Goal: Task Accomplishment & Management: Complete application form

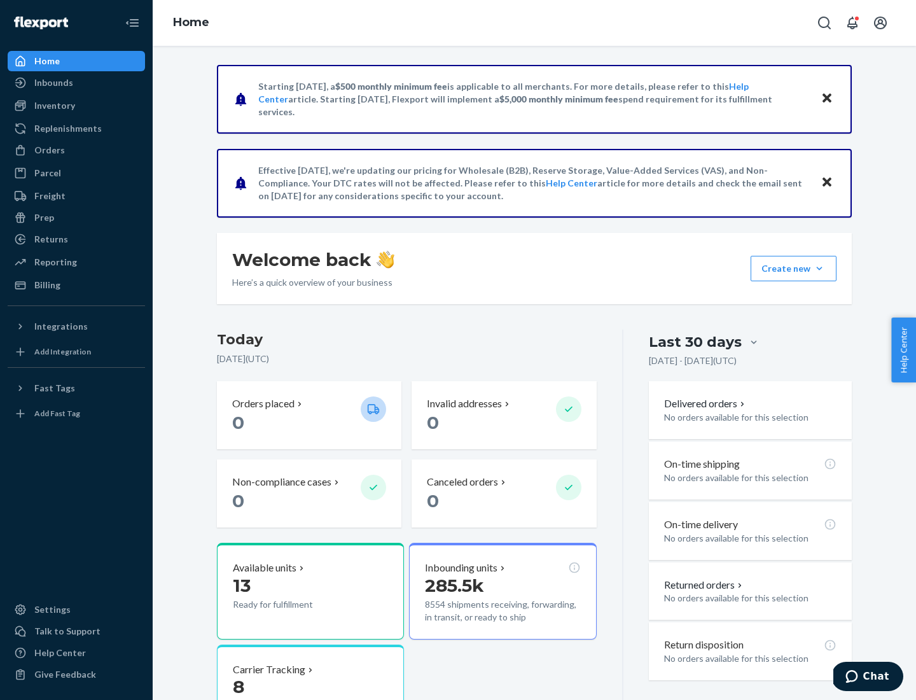
click at [820, 269] on button "Create new Create new inbound Create new order Create new product" at bounding box center [794, 268] width 86 height 25
click at [76, 83] on div "Inbounds" at bounding box center [76, 83] width 135 height 18
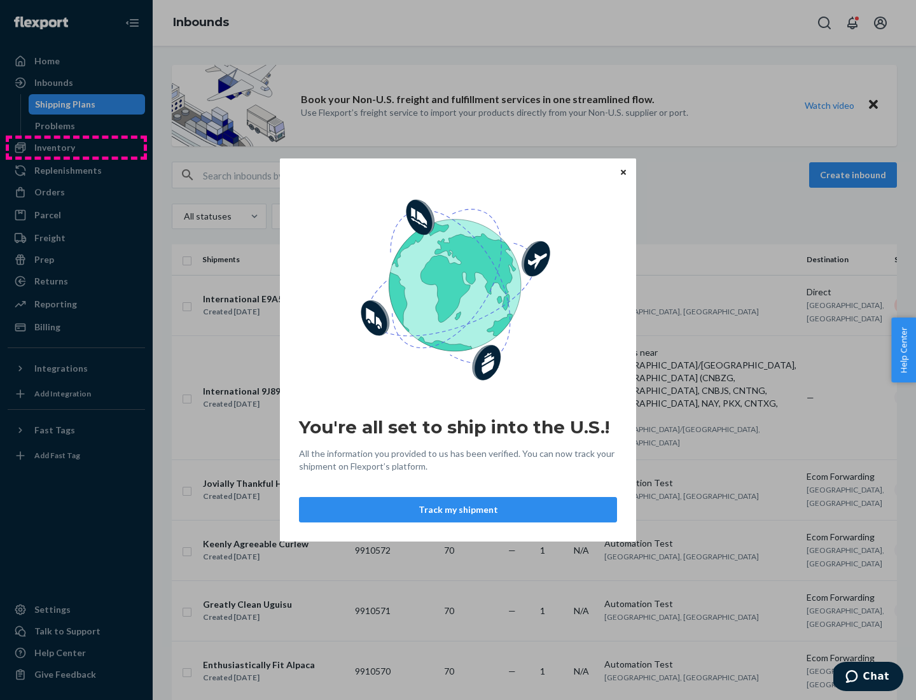
click at [76, 148] on div "You're all set to ship into the U.S.! All the information you provided to us ha…" at bounding box center [458, 350] width 916 height 700
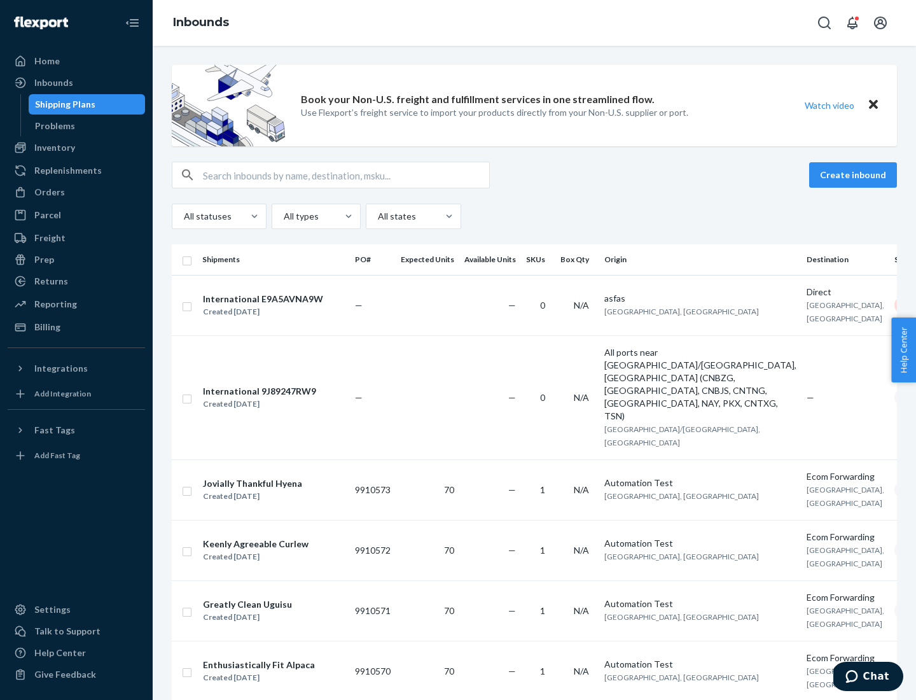
click at [535, 23] on div "Inbounds" at bounding box center [535, 23] width 764 height 46
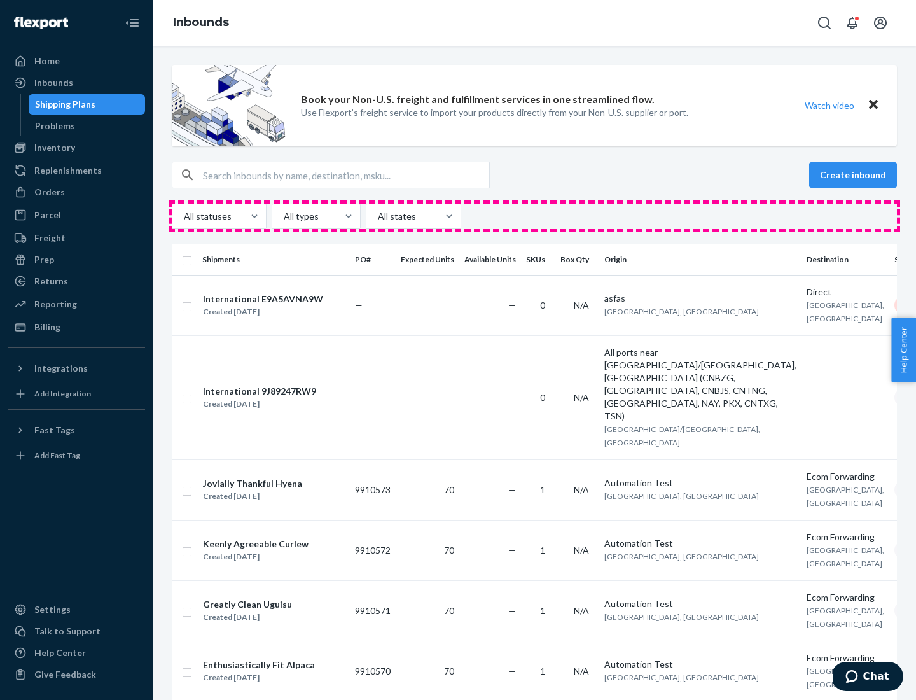
click at [535, 216] on div "All statuses All types All states" at bounding box center [535, 216] width 726 height 25
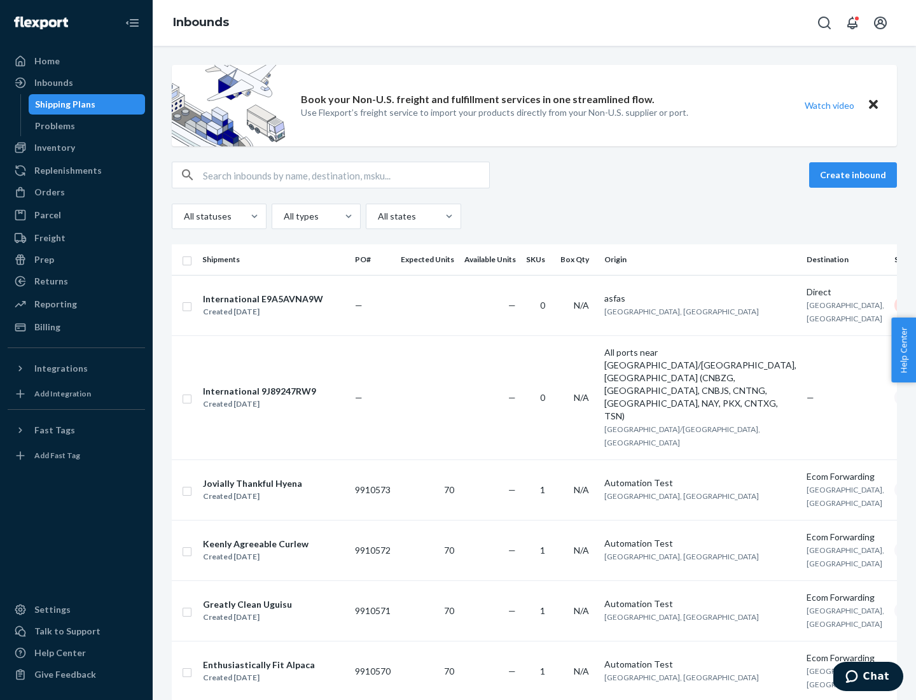
click at [63, 104] on div "Shipping Plans" at bounding box center [65, 104] width 60 height 13
click at [855, 175] on button "Create inbound" at bounding box center [854, 174] width 88 height 25
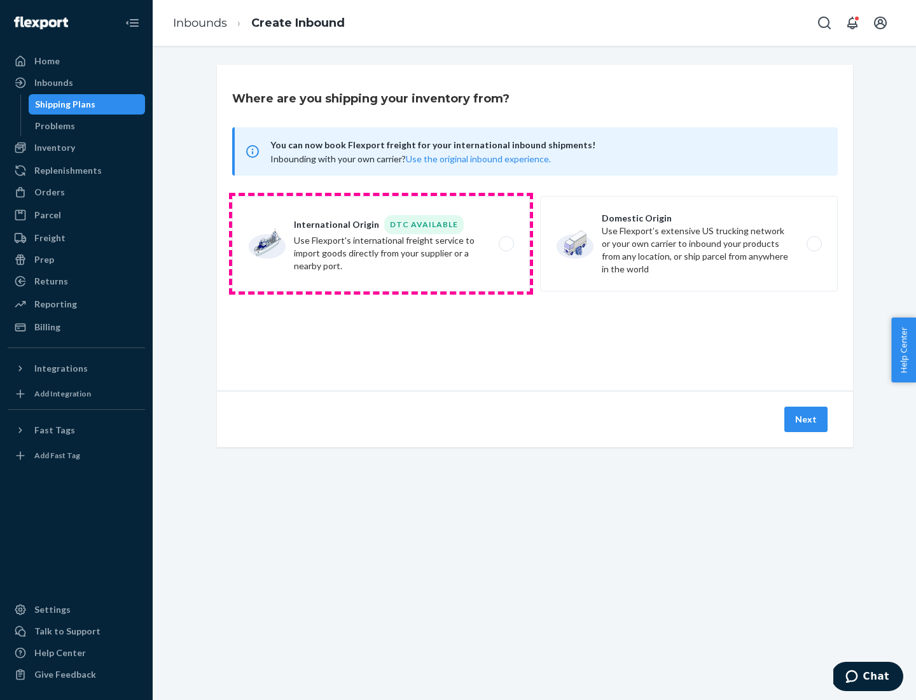
click at [381, 244] on label "International Origin DTC Available Use Flexport's international freight service…" at bounding box center [381, 243] width 298 height 95
click at [506, 244] on input "International Origin DTC Available Use Flexport's international freight service…" at bounding box center [510, 244] width 8 height 8
radio input "true"
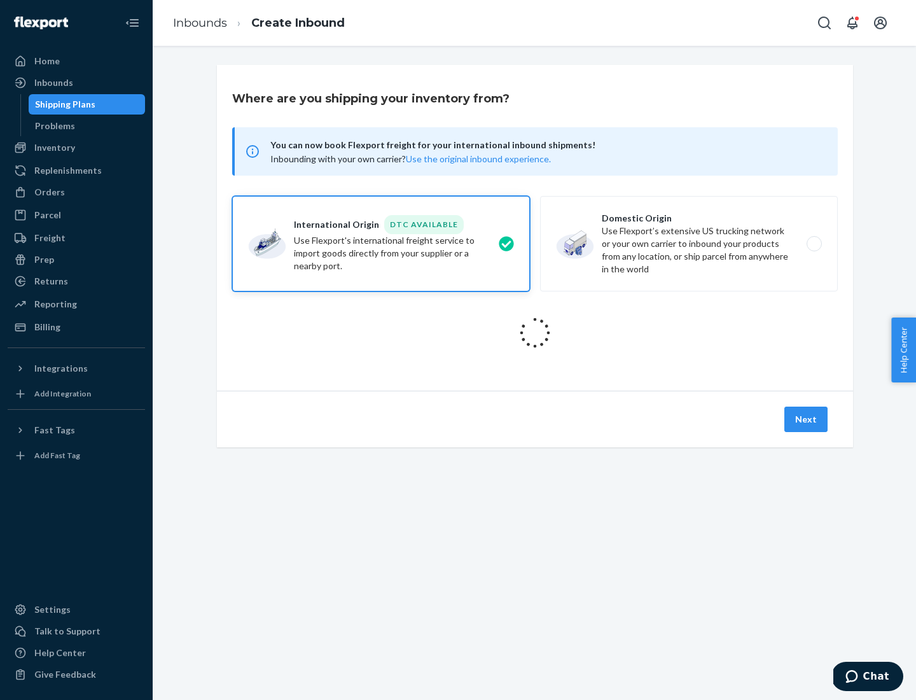
click at [535, 333] on icon at bounding box center [535, 333] width 36 height 36
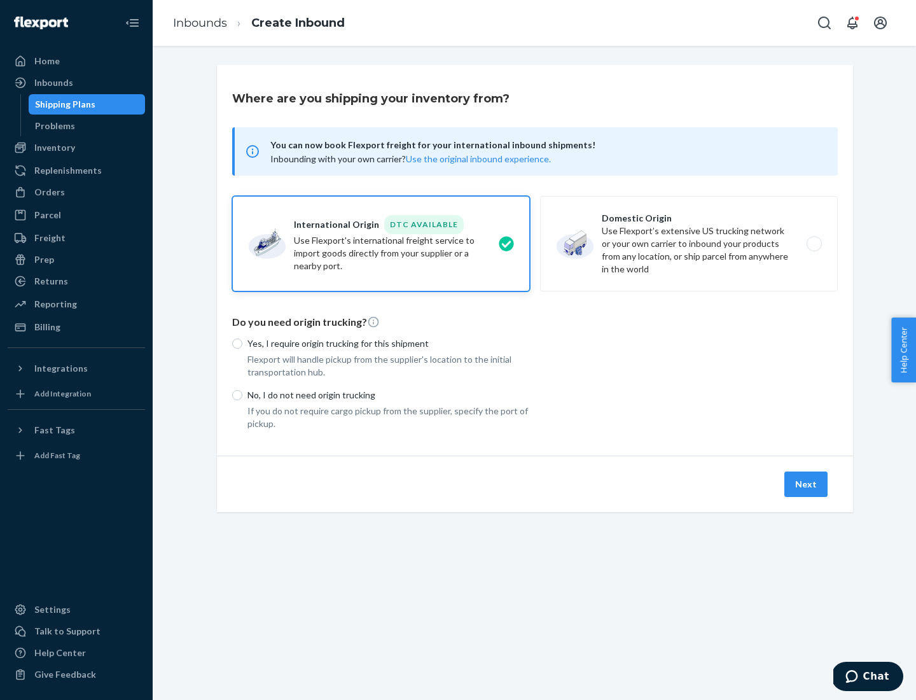
click at [389, 343] on p "Yes, I require origin trucking for this shipment" at bounding box center [389, 343] width 283 height 13
click at [242, 343] on input "Yes, I require origin trucking for this shipment" at bounding box center [237, 344] width 10 height 10
radio input "true"
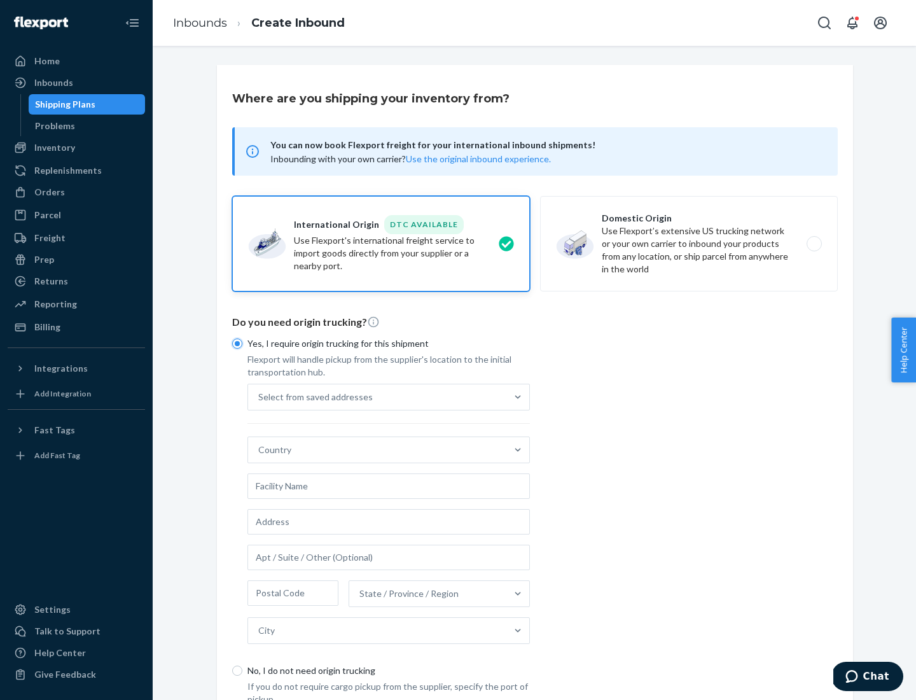
scroll to position [24, 0]
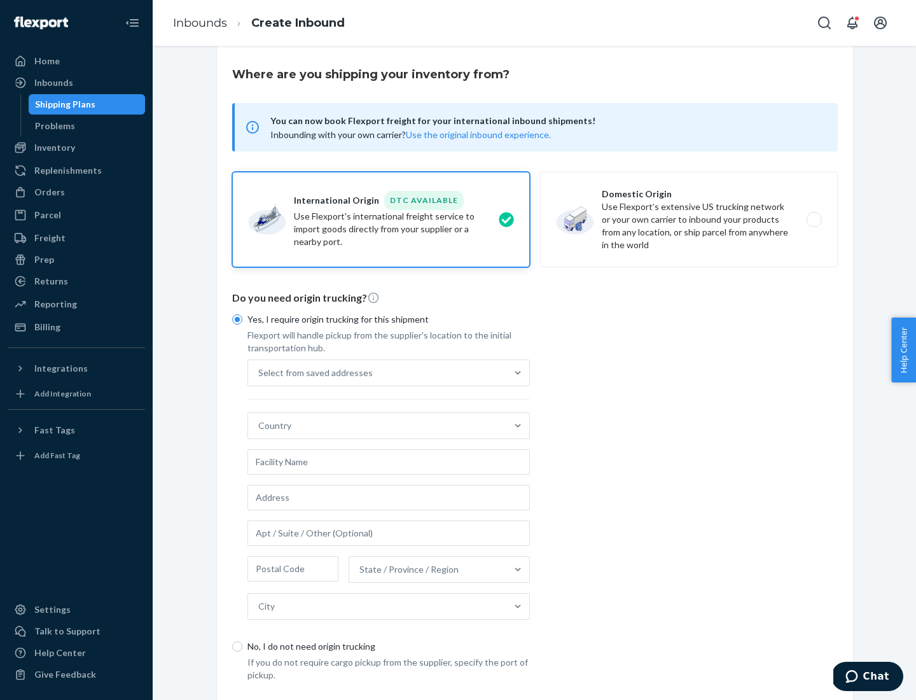
click at [377, 372] on div "Select from saved addresses" at bounding box center [377, 372] width 258 height 25
click at [260, 372] on input "Select from saved addresses" at bounding box center [258, 373] width 1 height 13
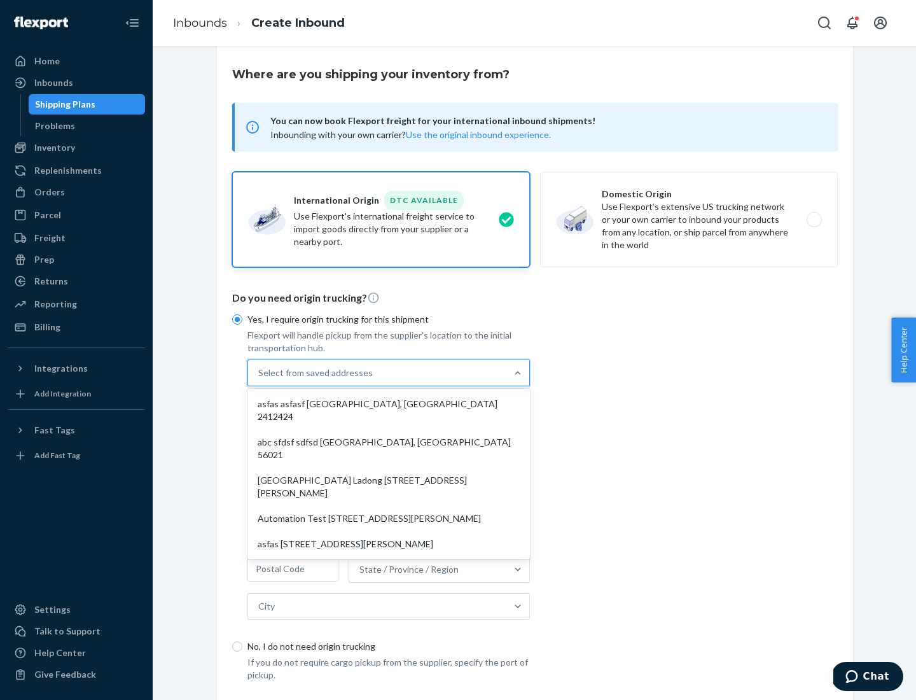
scroll to position [55, 0]
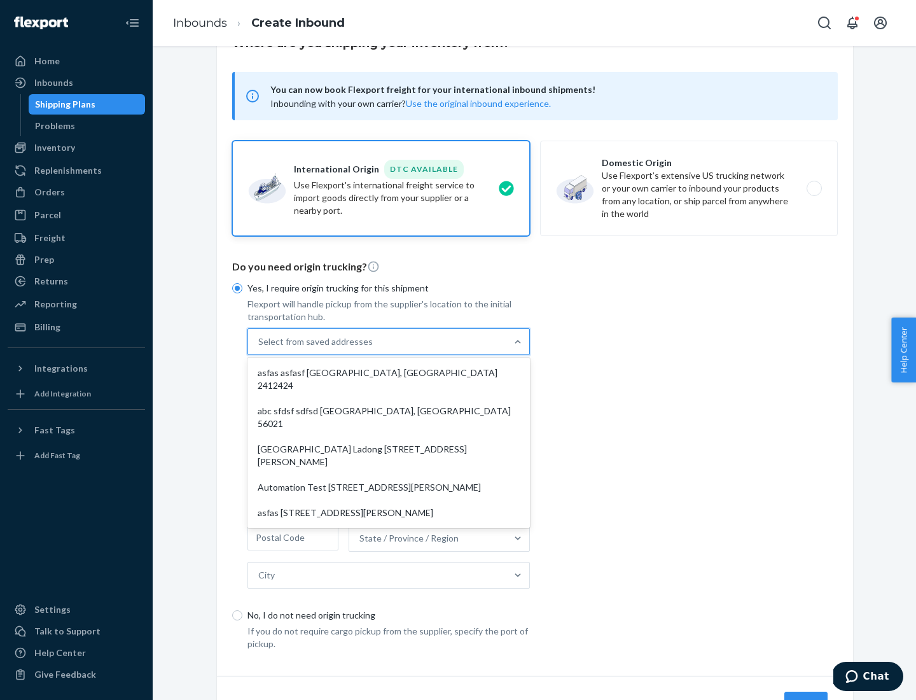
click at [389, 372] on div "asfas asfasf [GEOGRAPHIC_DATA], [GEOGRAPHIC_DATA] 2412424" at bounding box center [388, 379] width 277 height 38
click at [260, 348] on input "option asfas asfasf [GEOGRAPHIC_DATA], [GEOGRAPHIC_DATA] 2412424 focused, 1 of …" at bounding box center [258, 341] width 1 height 13
type input "asfas"
type input "asfasf"
type input "2412424"
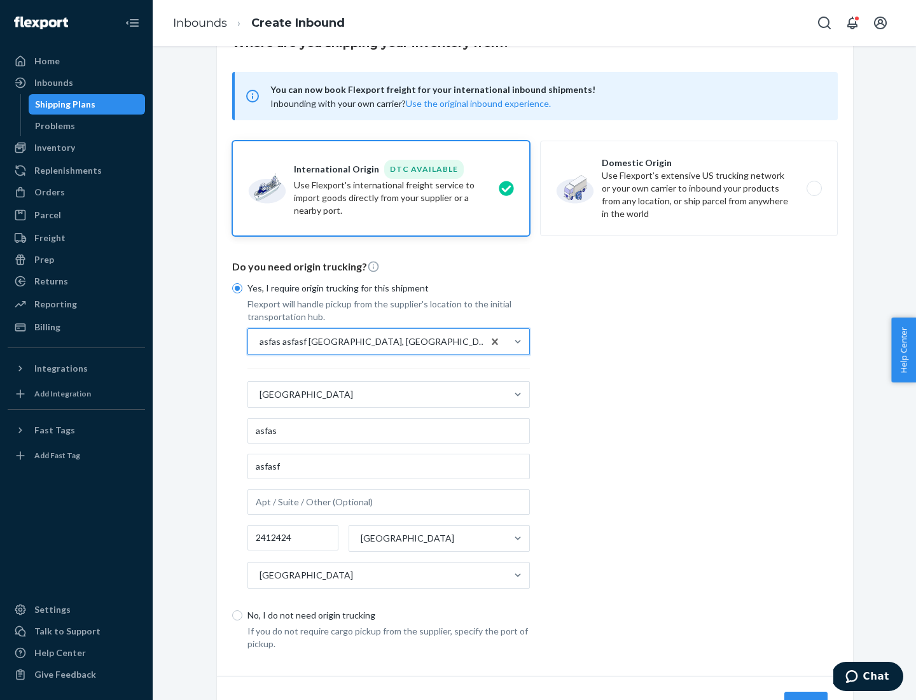
scroll to position [118, 0]
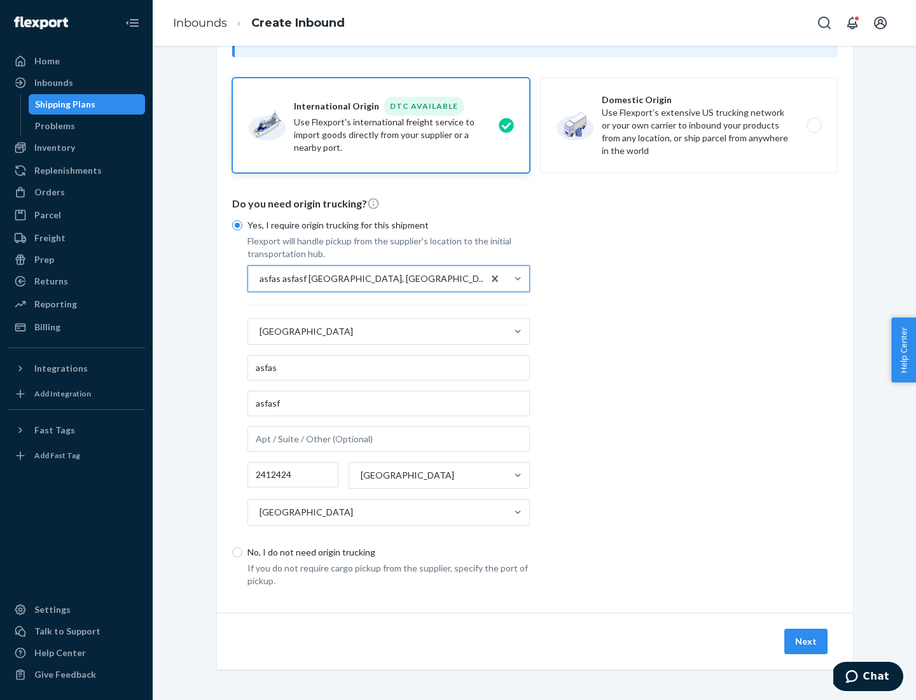
click at [807, 641] on button "Next" at bounding box center [806, 641] width 43 height 25
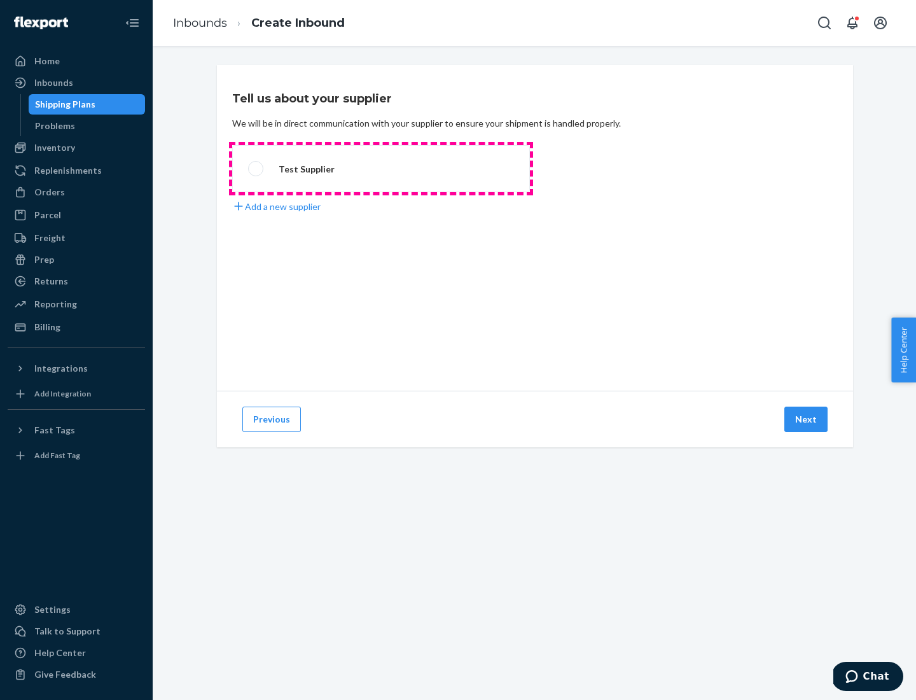
click at [381, 169] on label "Test Supplier" at bounding box center [381, 168] width 298 height 47
click at [256, 169] on input "Test Supplier" at bounding box center [252, 169] width 8 height 8
radio input "true"
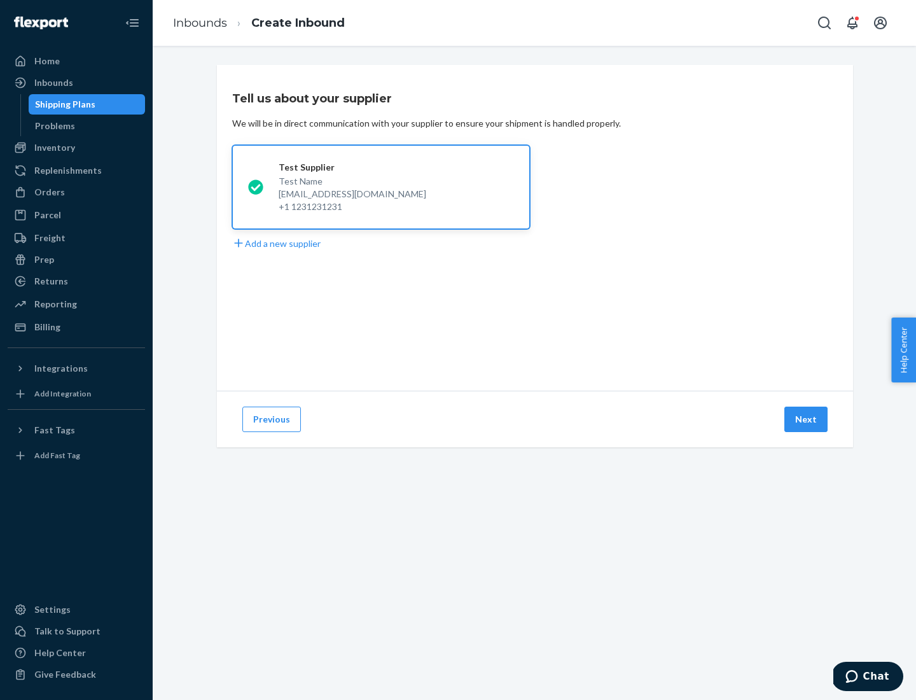
click at [807, 419] on button "Next" at bounding box center [806, 419] width 43 height 25
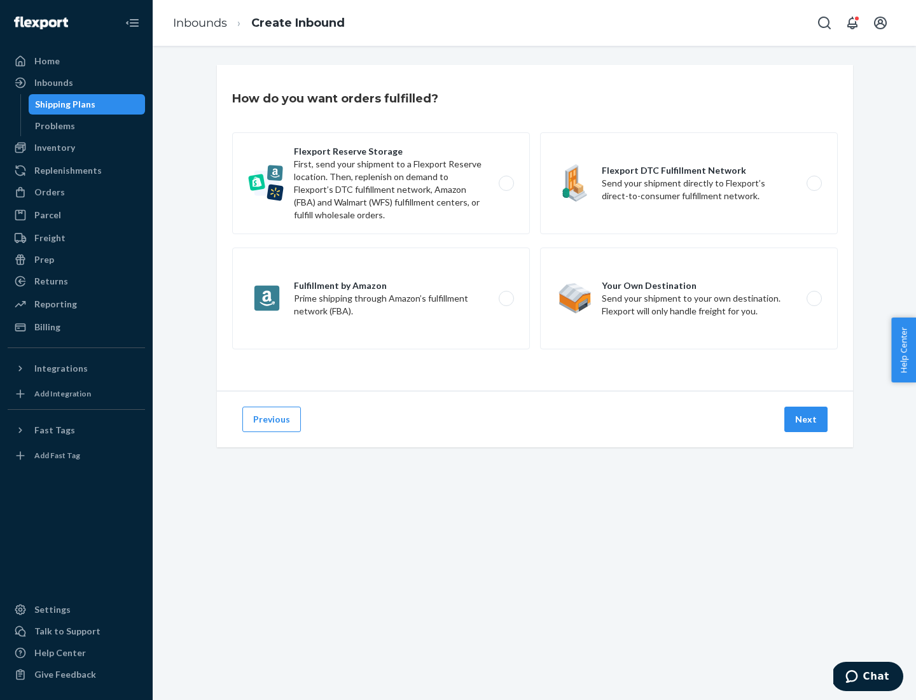
click at [381, 298] on label "Fulfillment by Amazon Prime shipping through Amazon’s fulfillment network (FBA)." at bounding box center [381, 299] width 298 height 102
click at [506, 298] on input "Fulfillment by Amazon Prime shipping through Amazon’s fulfillment network (FBA)." at bounding box center [510, 299] width 8 height 8
radio input "true"
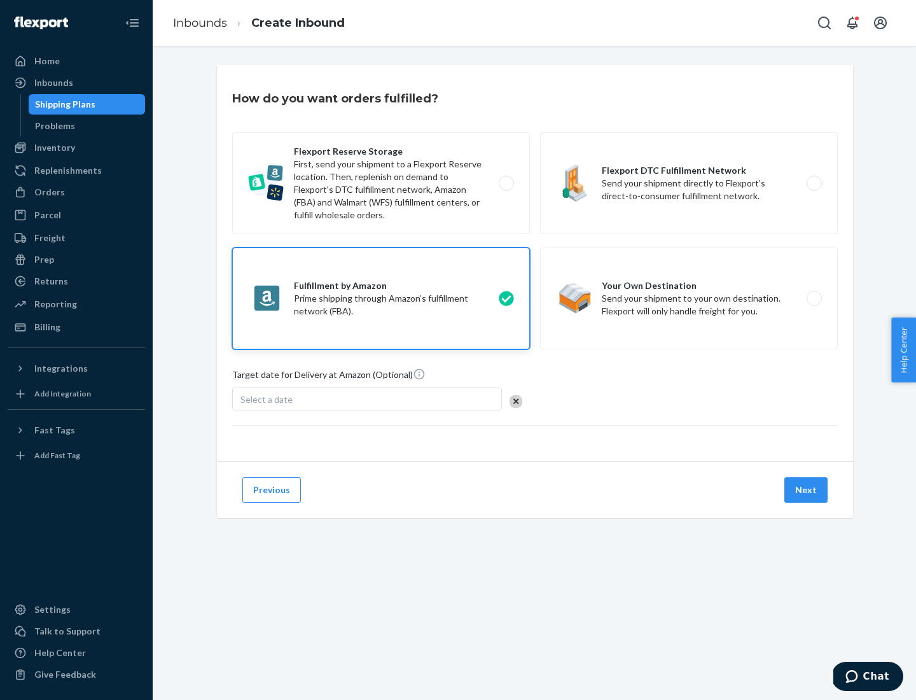
click at [807, 490] on button "Next" at bounding box center [806, 489] width 43 height 25
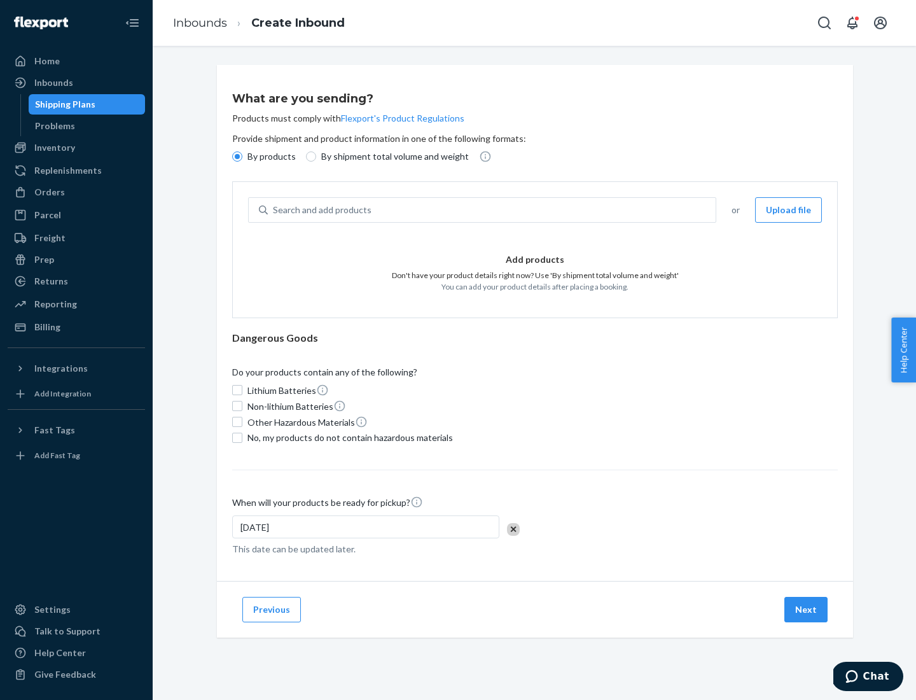
click at [391, 157] on p "By shipment total volume and weight" at bounding box center [395, 156] width 148 height 13
click at [316, 157] on input "By shipment total volume and weight" at bounding box center [311, 156] width 10 height 10
radio input "true"
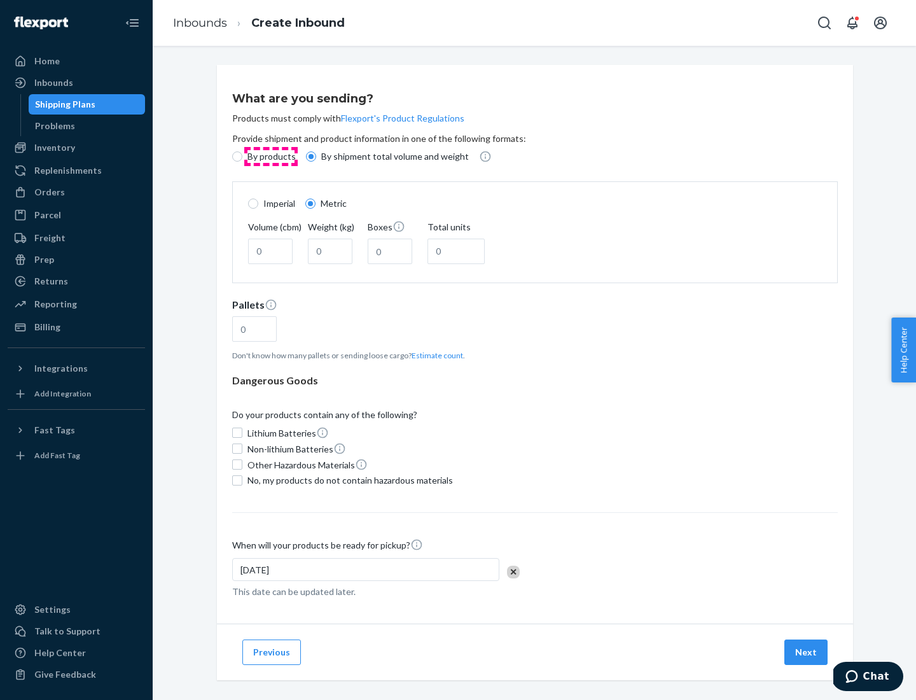
click at [270, 157] on p "By products" at bounding box center [272, 156] width 48 height 13
click at [242, 157] on input "By products" at bounding box center [237, 156] width 10 height 10
radio input "true"
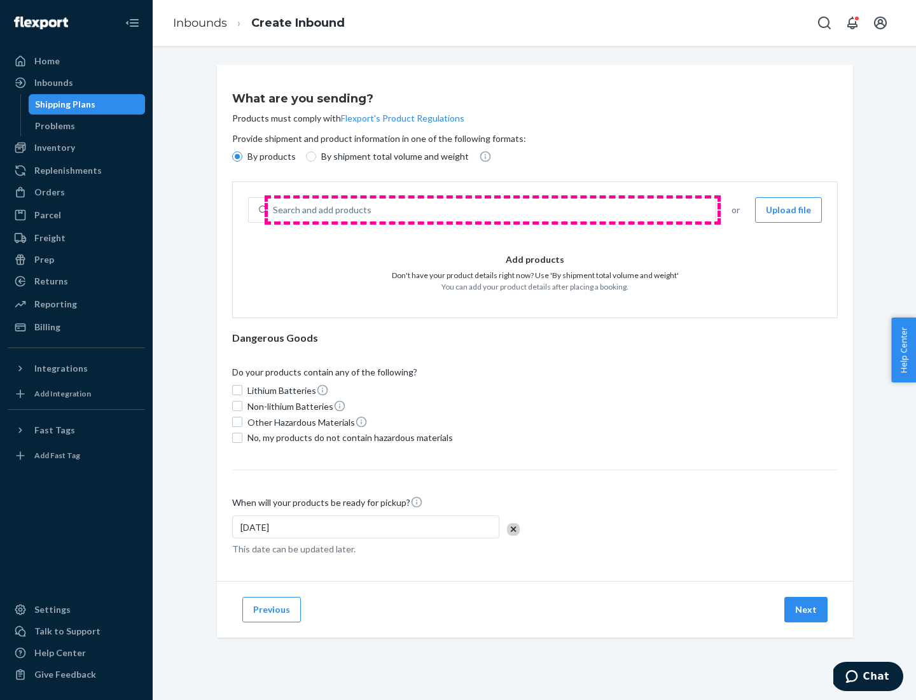
click at [493, 210] on div "Search and add products" at bounding box center [492, 210] width 448 height 23
click at [274, 210] on input "Search and add products" at bounding box center [273, 210] width 1 height 13
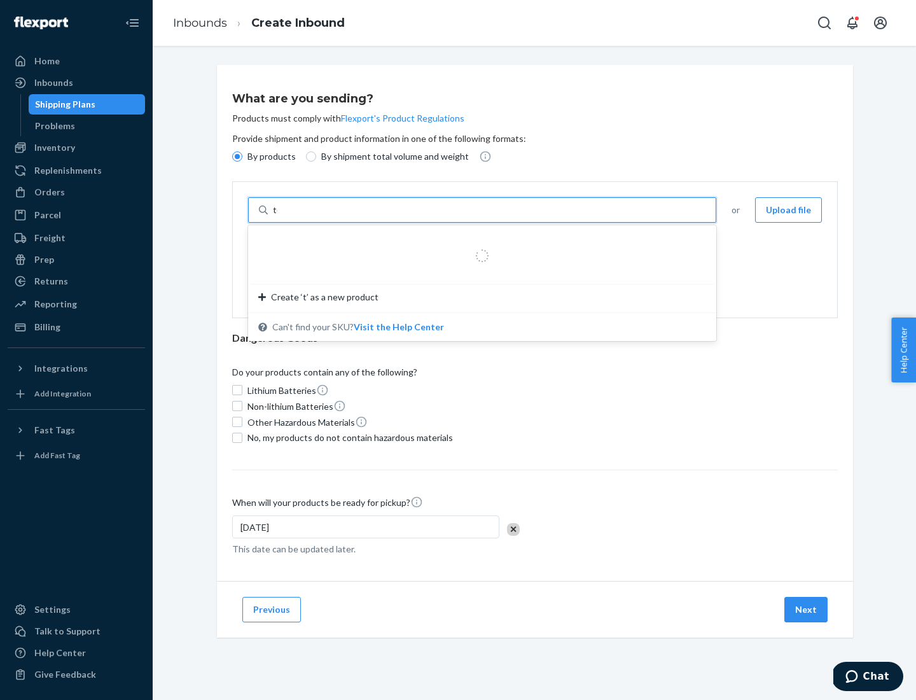
type input "test"
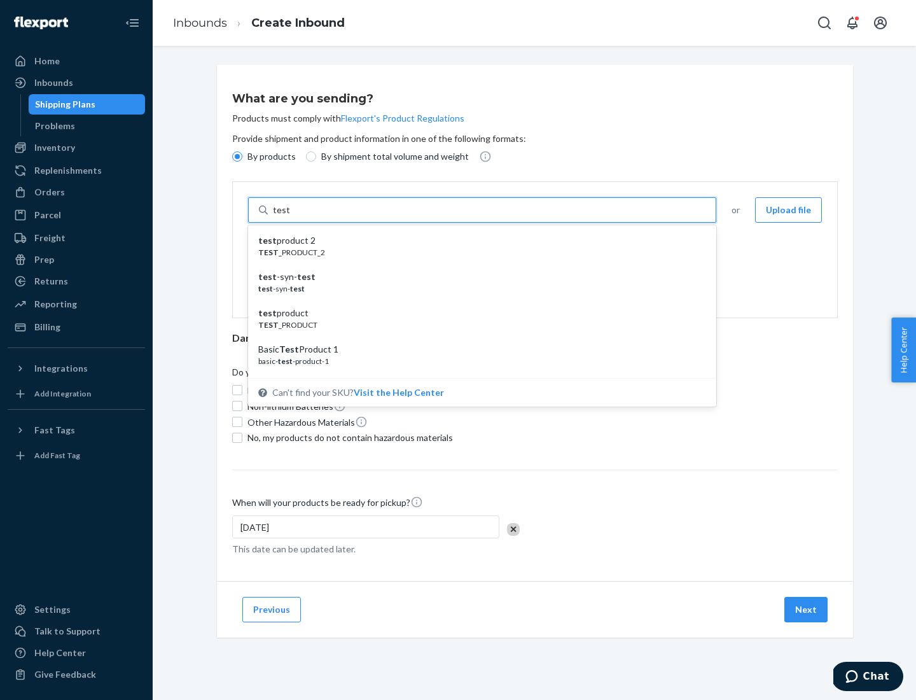
click at [478, 241] on div "test product 2" at bounding box center [477, 240] width 438 height 13
click at [290, 216] on input "test" at bounding box center [281, 210] width 17 height 13
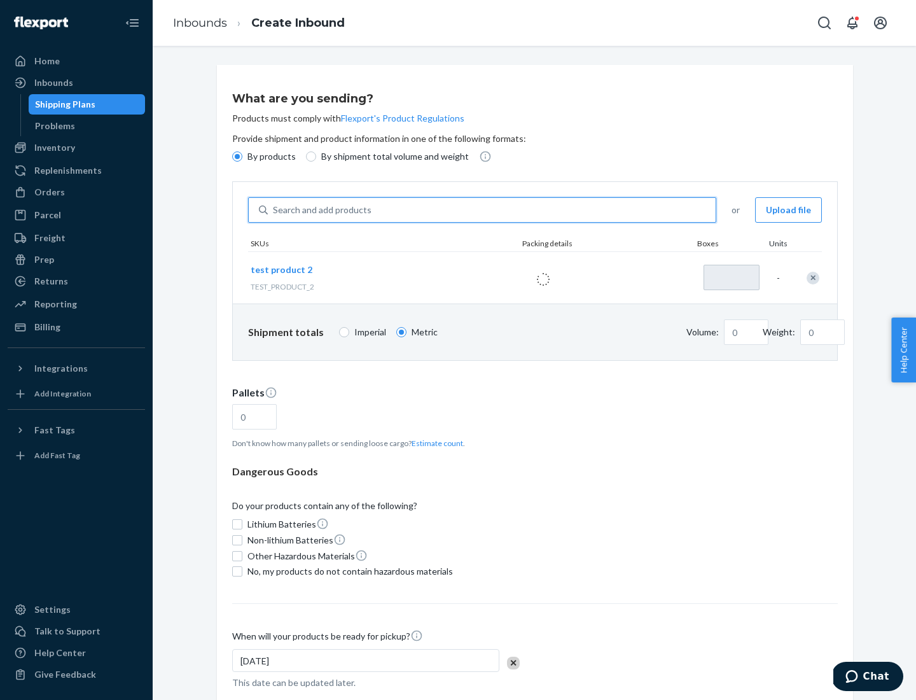
type input "1"
type input "0.02"
type input "22.23"
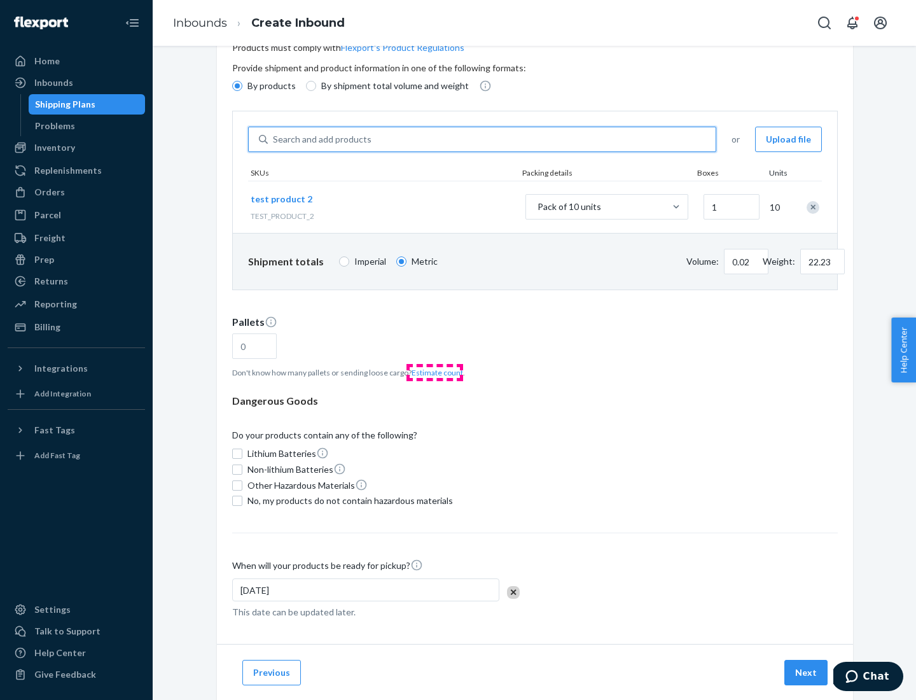
click at [435, 372] on button "Estimate count" at bounding box center [438, 372] width 52 height 11
type input "1"
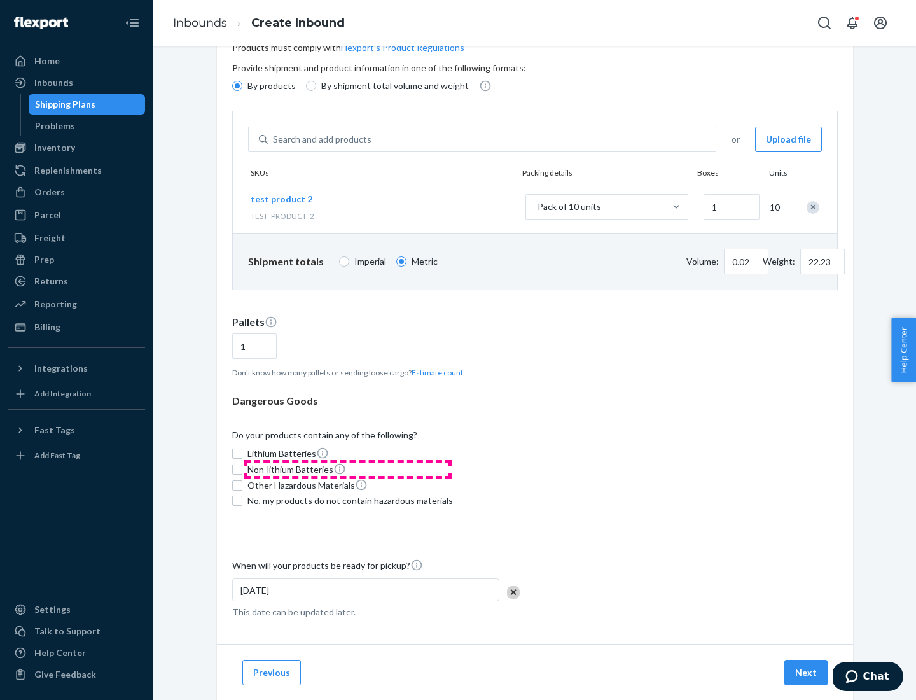
scroll to position [102, 0]
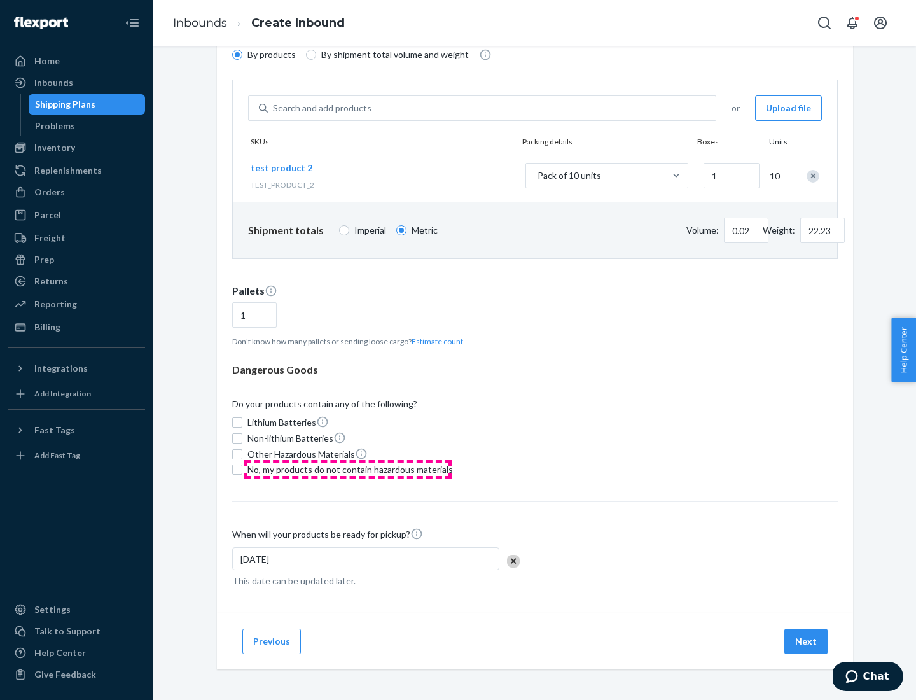
click at [348, 470] on span "No, my products do not contain hazardous materials" at bounding box center [351, 469] width 206 height 13
click at [242, 470] on input "No, my products do not contain hazardous materials" at bounding box center [237, 470] width 10 height 10
checkbox input "true"
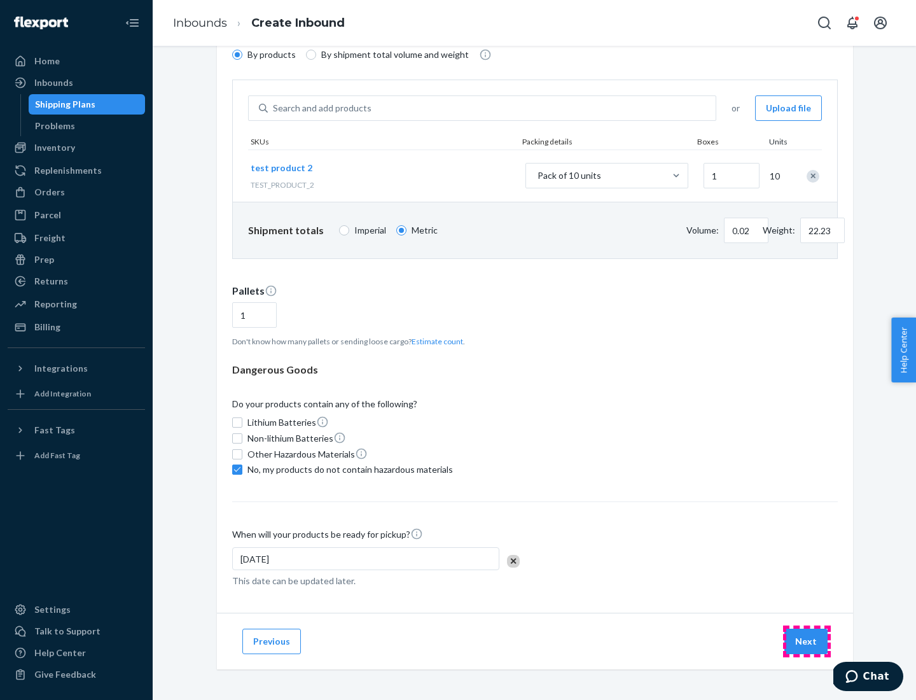
click at [807, 642] on button "Next" at bounding box center [806, 641] width 43 height 25
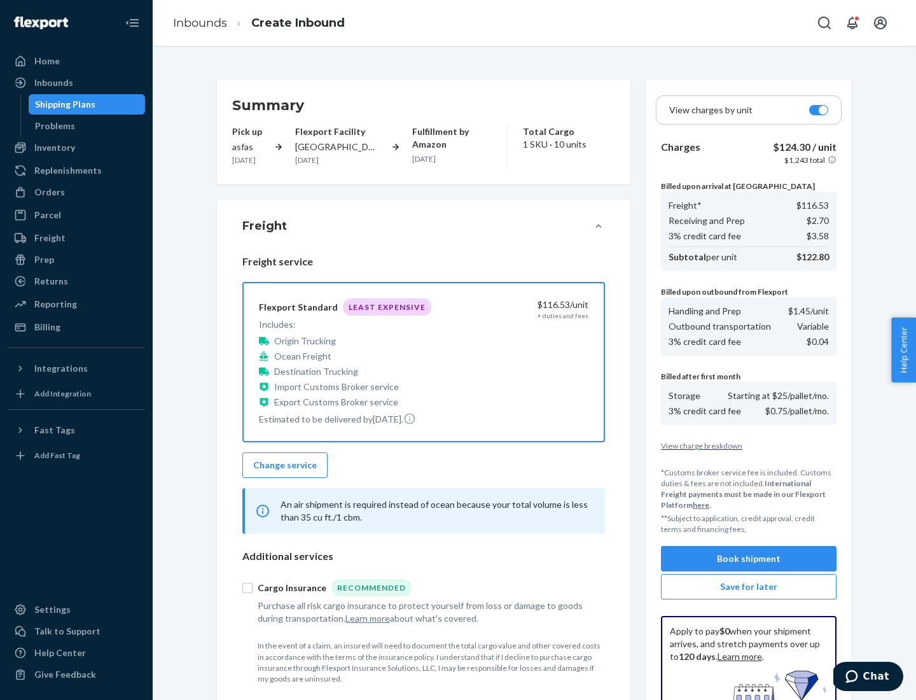
scroll to position [186, 0]
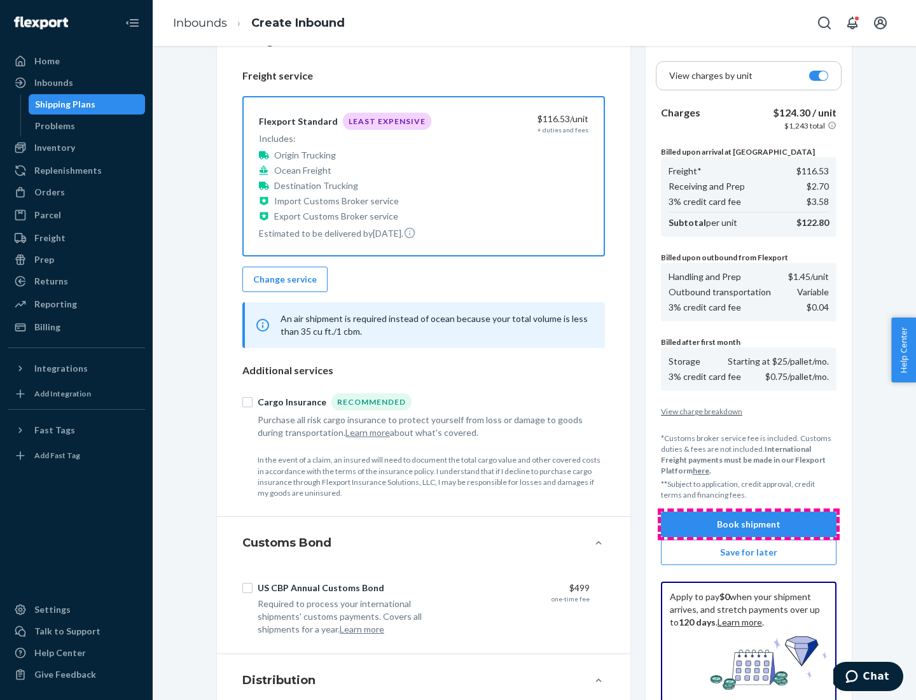
click at [749, 524] on button "Book shipment" at bounding box center [749, 524] width 176 height 25
